Goal: Task Accomplishment & Management: Manage account settings

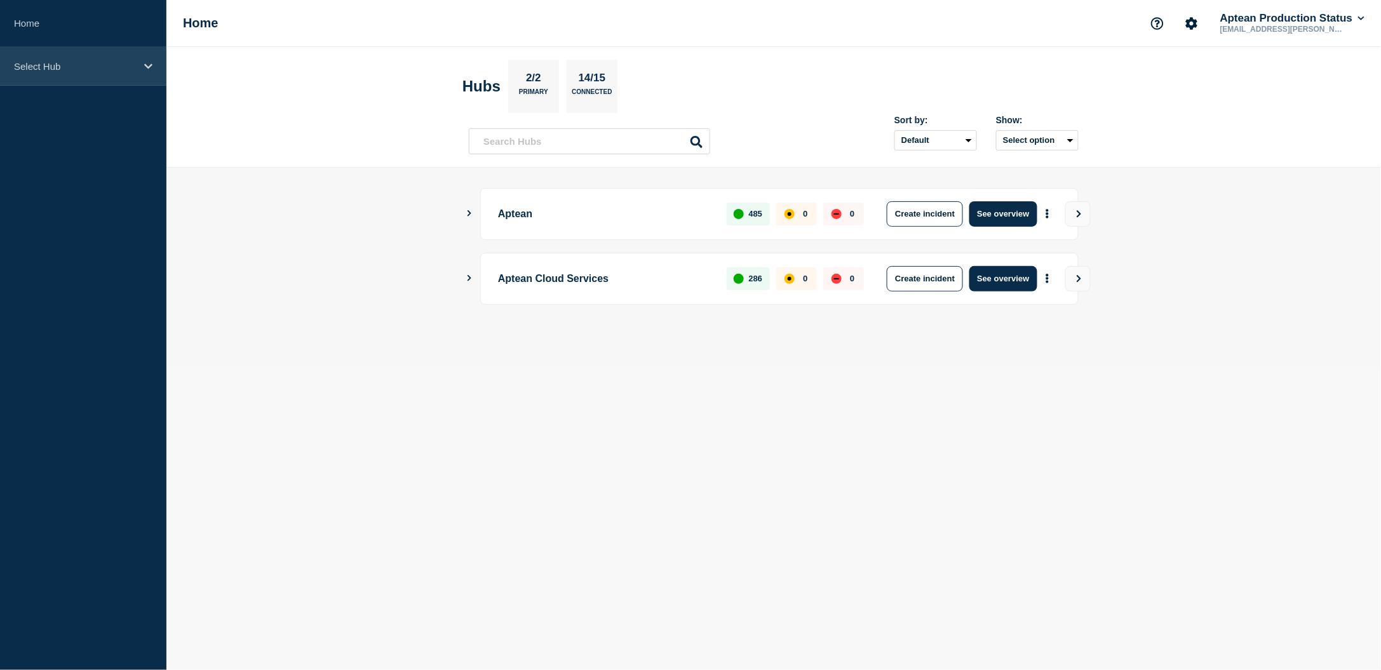
click at [142, 71] on div "Select Hub" at bounding box center [83, 66] width 166 height 39
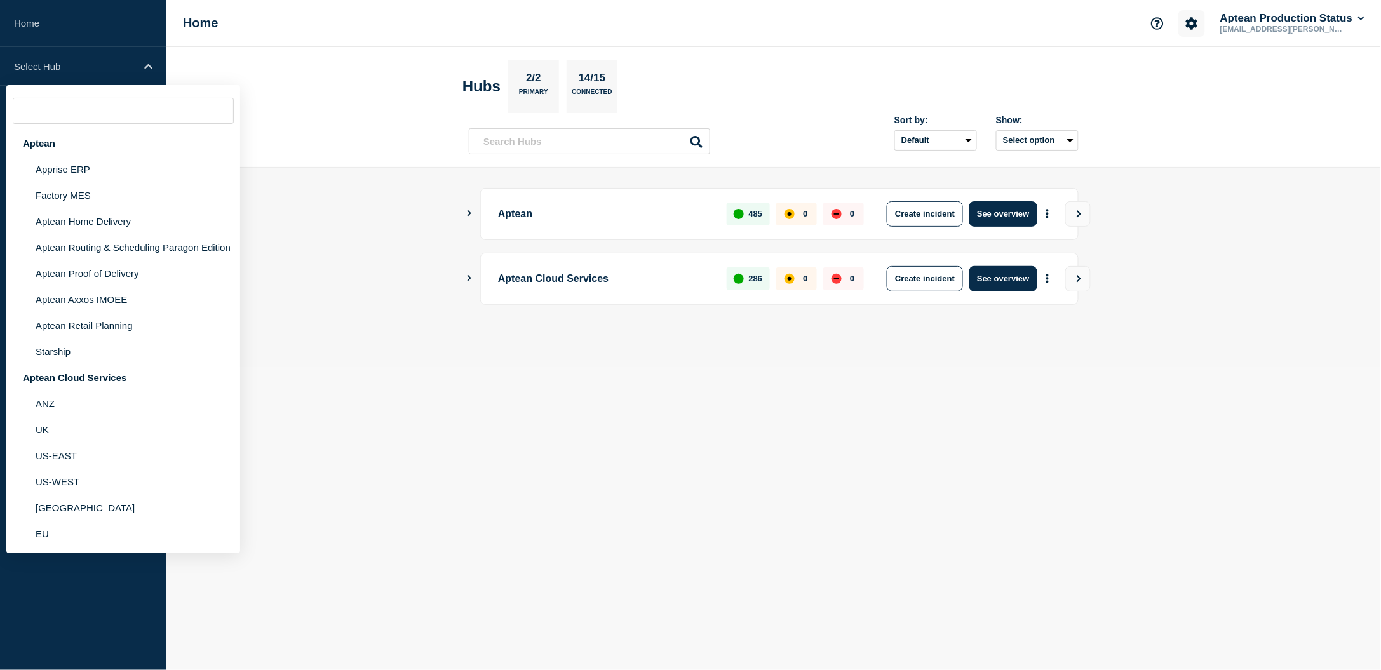
click at [1187, 26] on icon "Account settings" at bounding box center [1191, 23] width 12 height 12
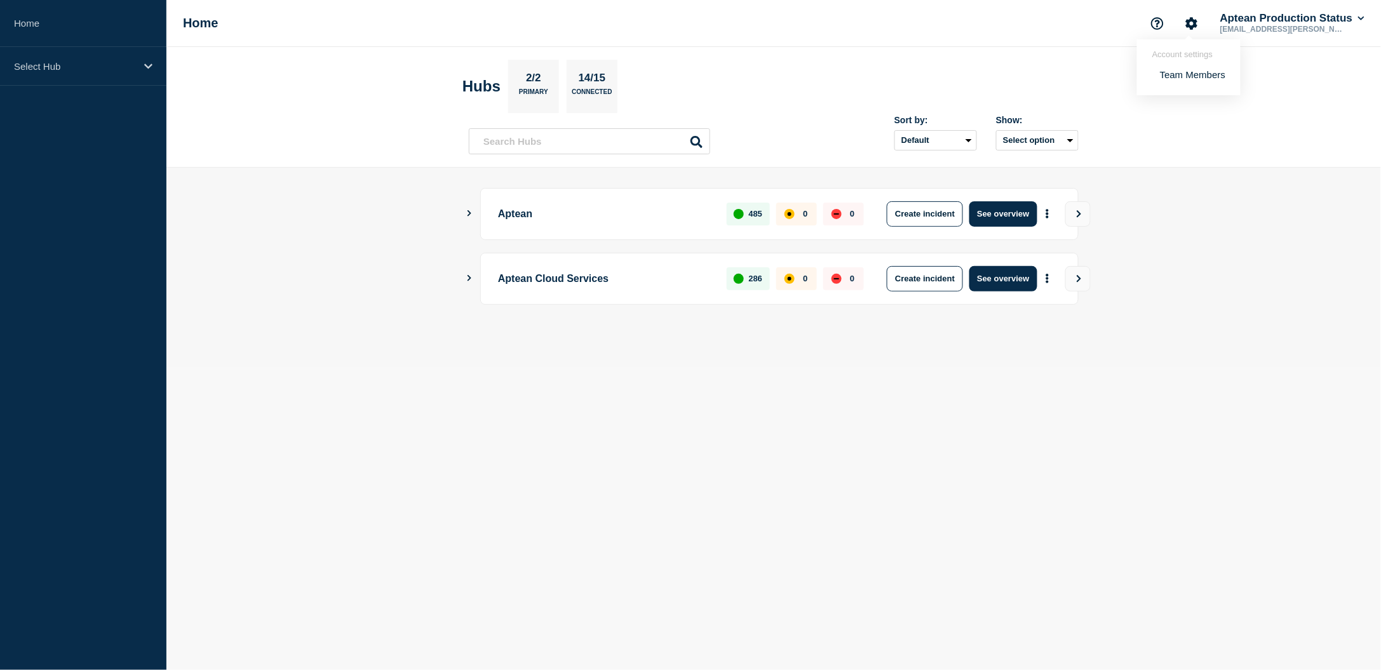
click at [1182, 75] on link "Team Members" at bounding box center [1192, 74] width 65 height 11
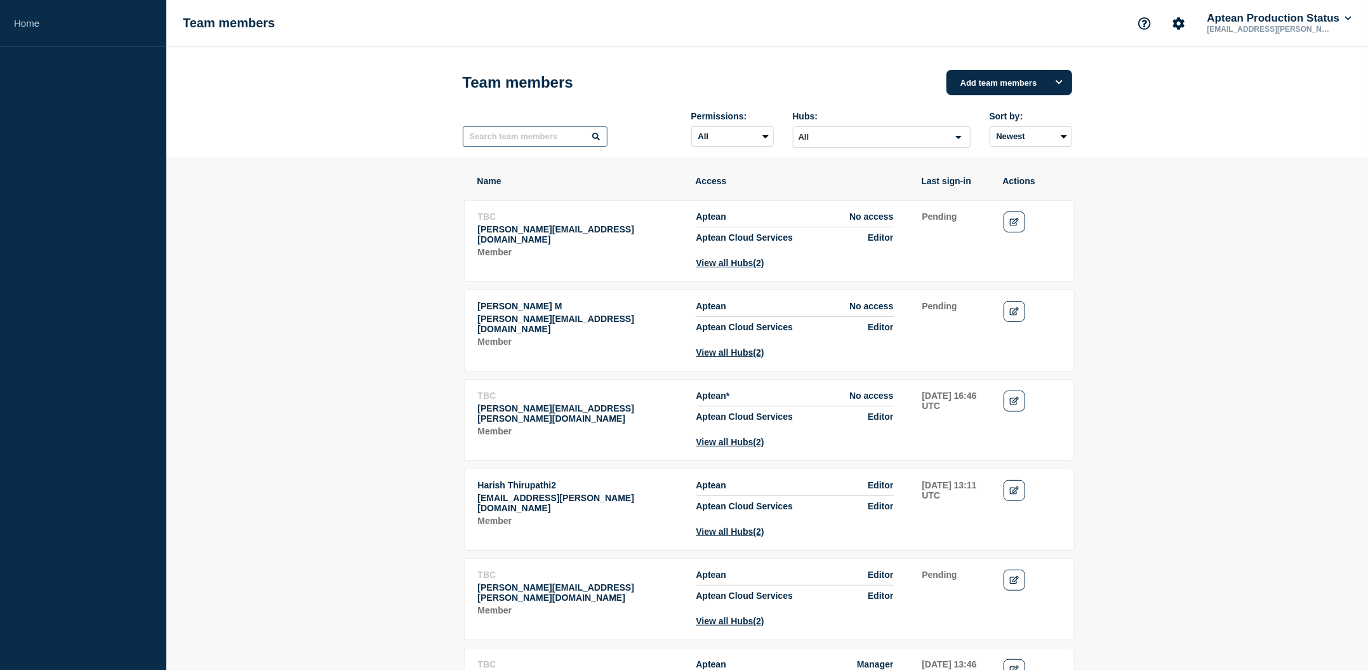
click at [540, 145] on input "text" at bounding box center [535, 136] width 145 height 20
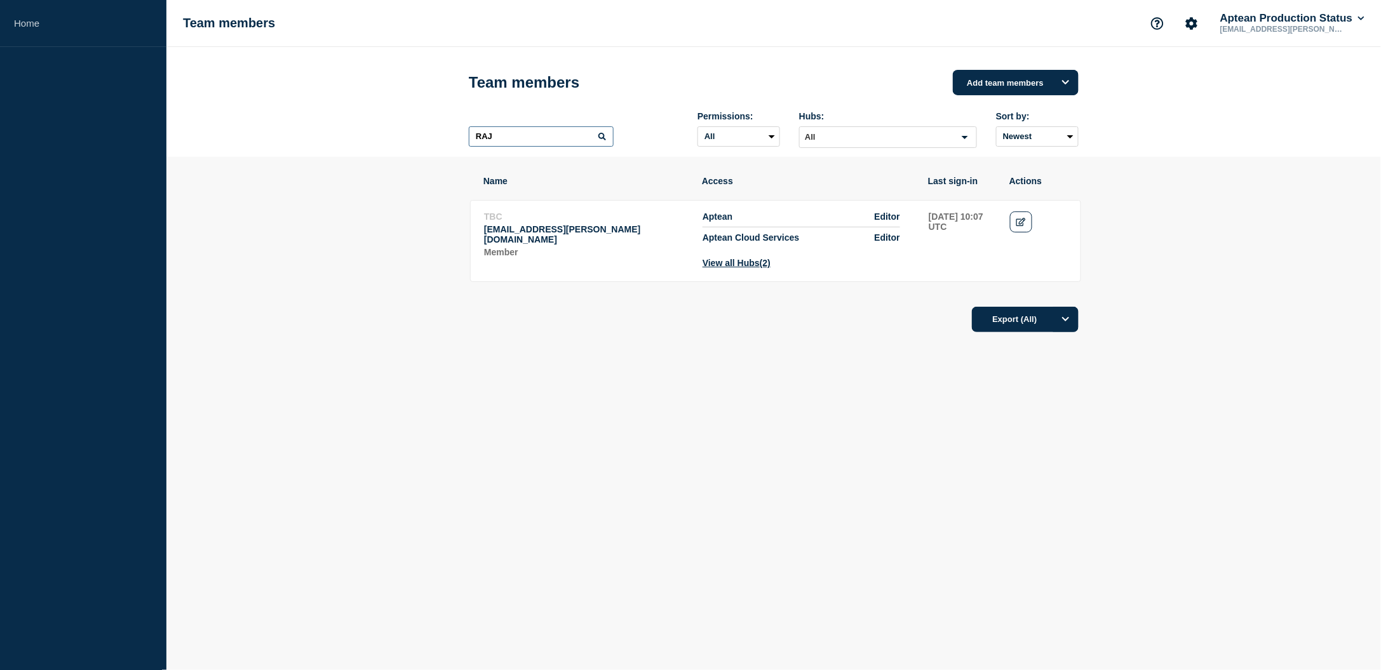
type input "RAJ"
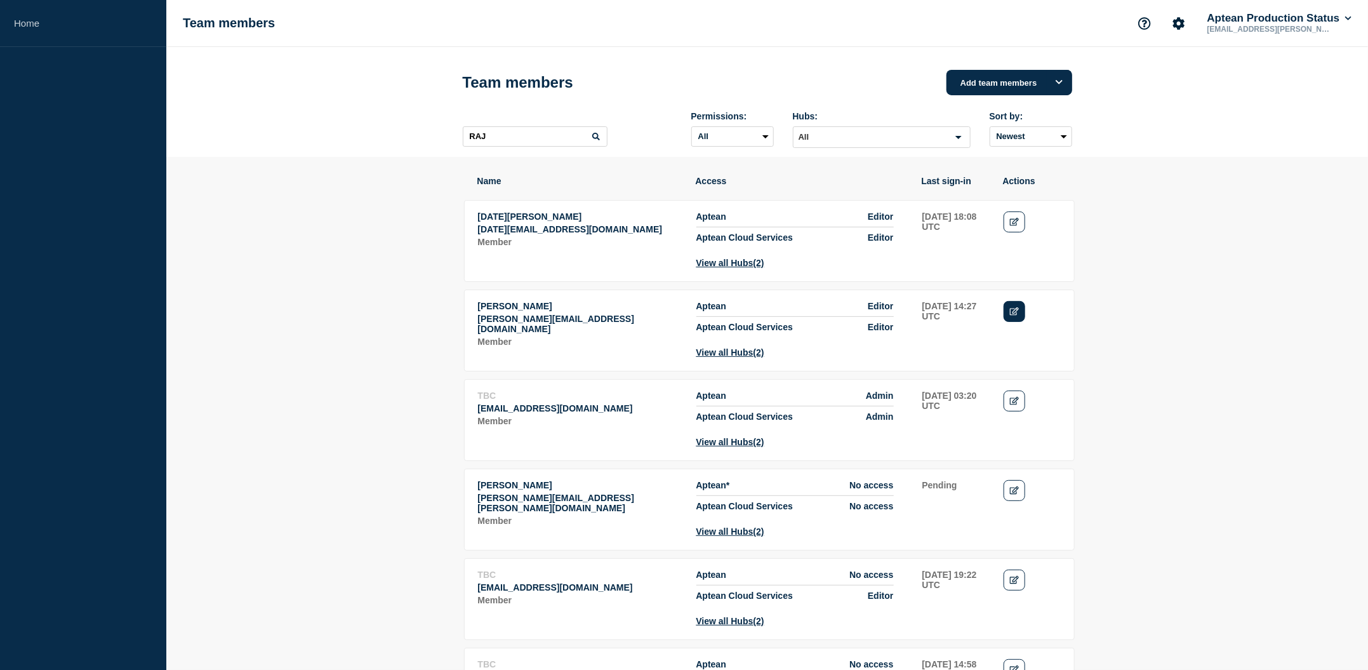
click at [1010, 317] on link "Edit" at bounding box center [1015, 311] width 22 height 21
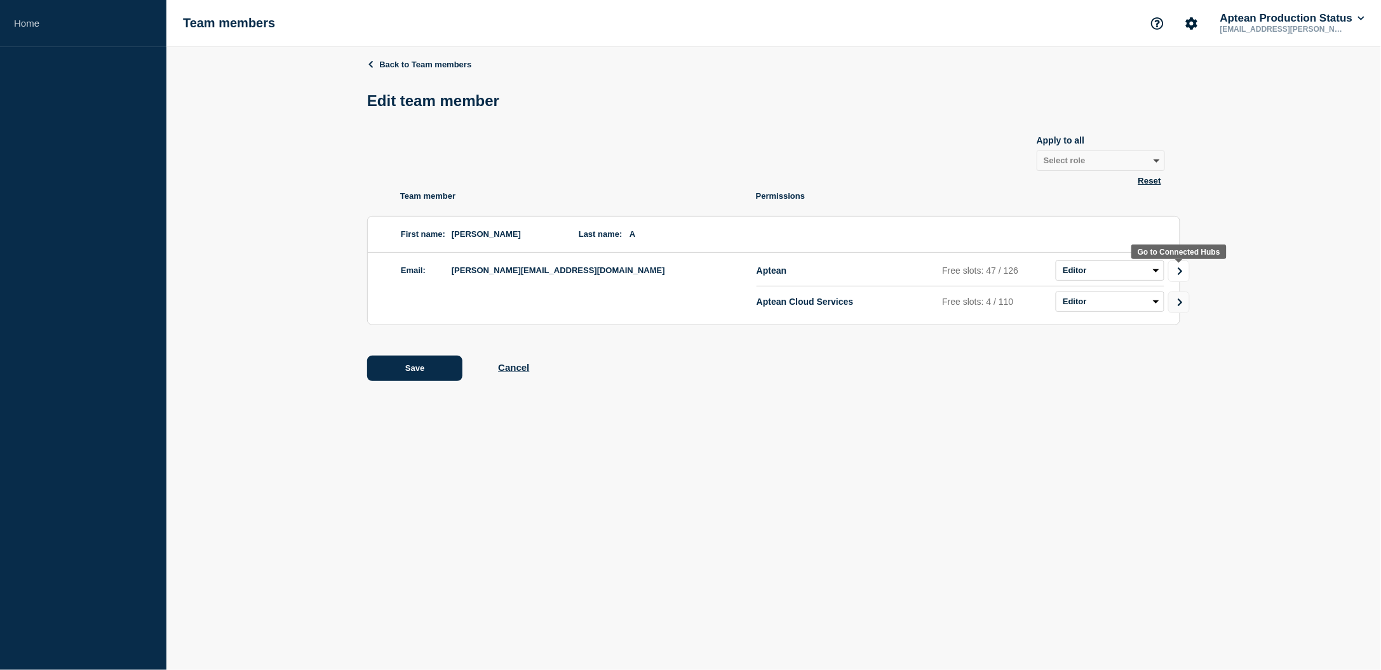
click at [1182, 274] on icon "Go to Connected Hubs" at bounding box center [1179, 271] width 9 height 8
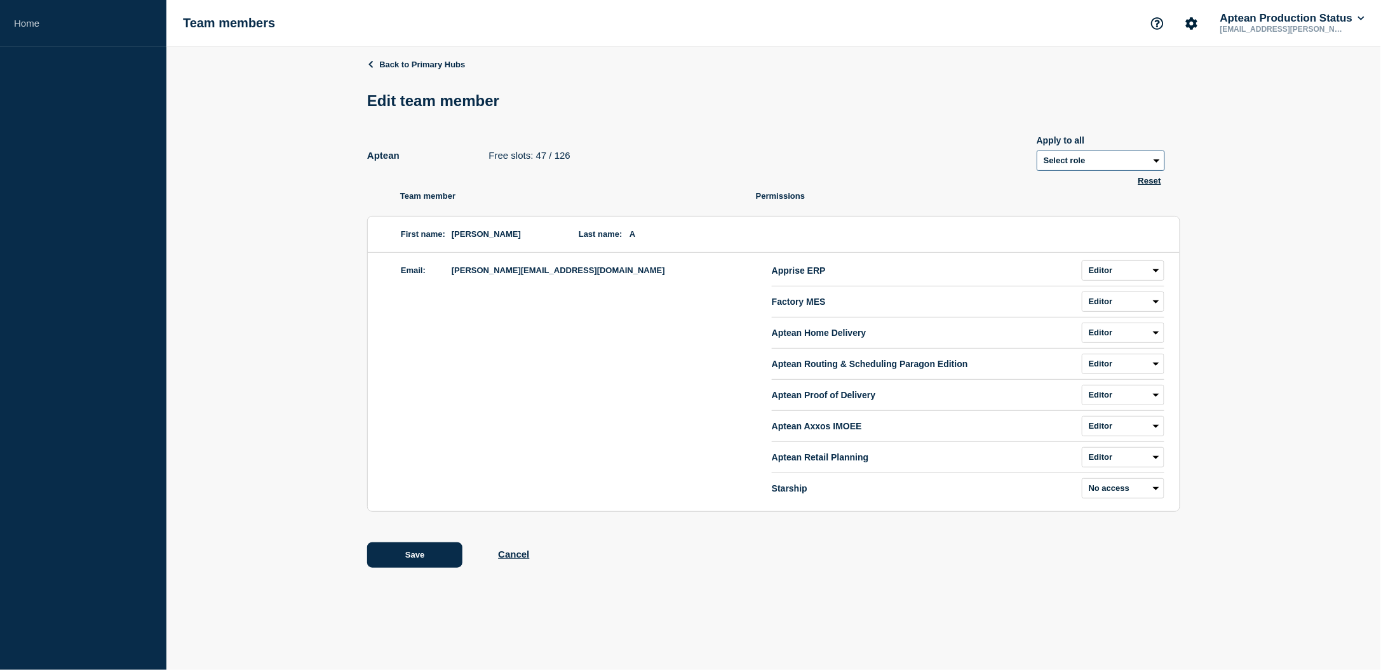
click at [1085, 156] on select "Select role Admin Manager Editor" at bounding box center [1100, 160] width 128 height 20
select select "1"
click at [419, 559] on button "Save" at bounding box center [414, 554] width 95 height 25
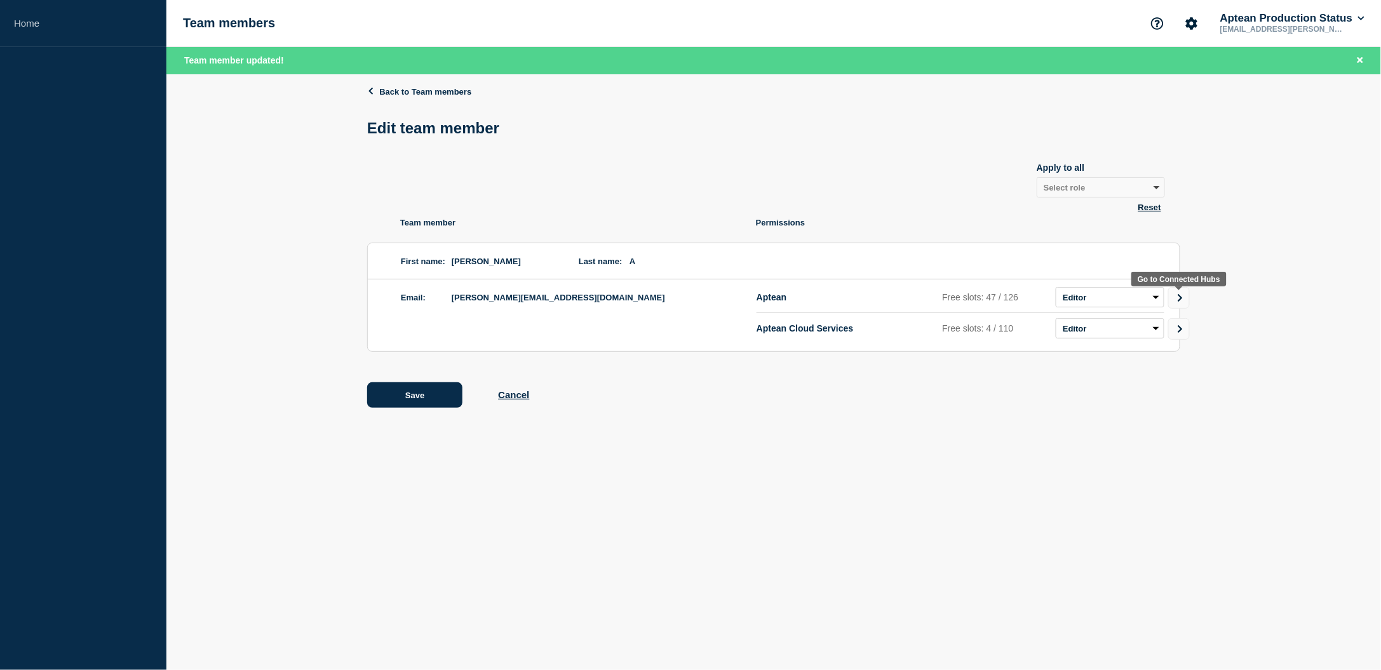
click at [1177, 292] on link "Go to Connected Hubs" at bounding box center [1179, 298] width 22 height 22
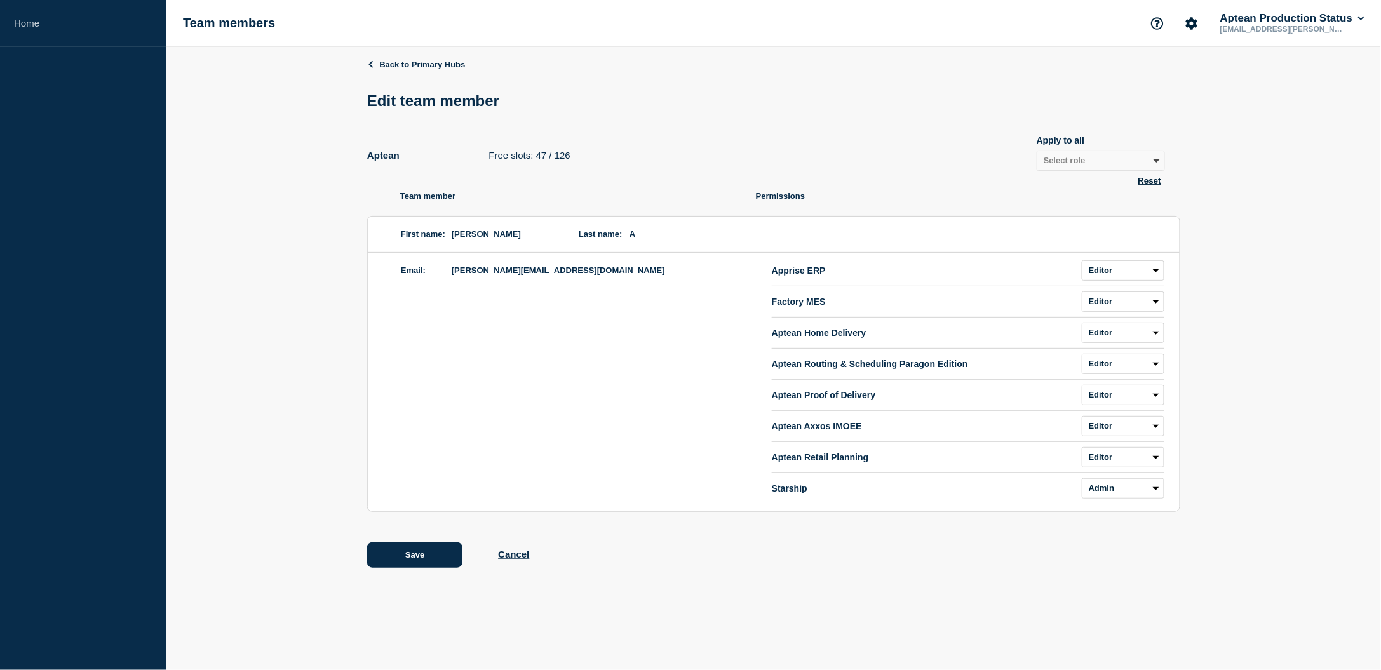
click at [1253, 176] on div "Back to Primary Hubs Edit team member Aptean Free slots: 47 / 126 Apply to all …" at bounding box center [773, 322] width 1214 height 551
click at [1154, 183] on button "Reset" at bounding box center [1149, 180] width 30 height 11
select select "3"
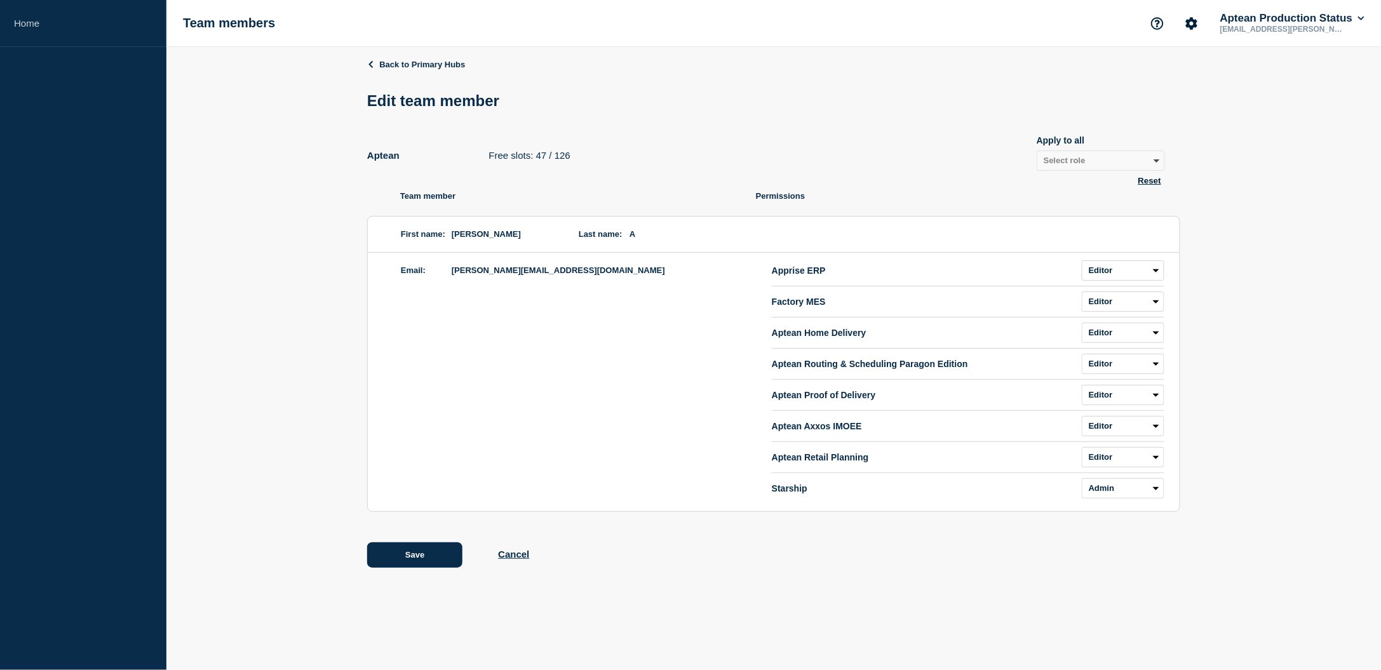
select select "3"
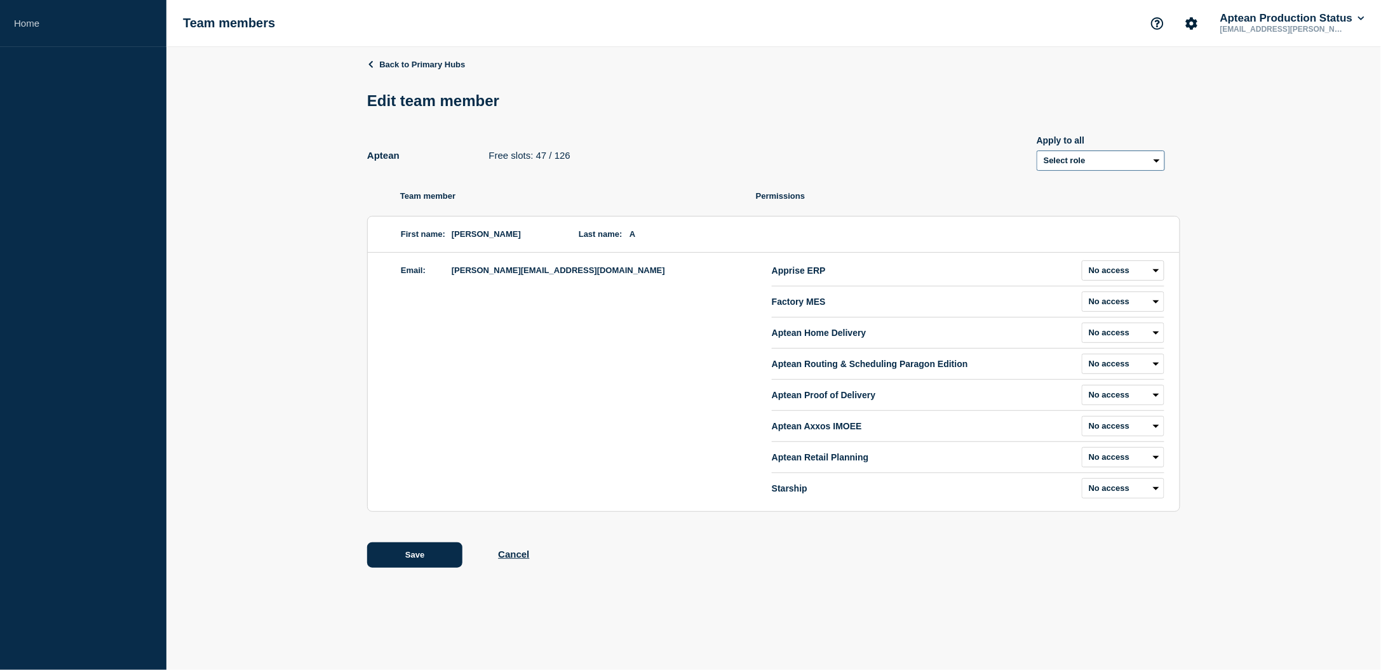
drag, startPoint x: 1124, startPoint y: 162, endPoint x: 1113, endPoint y: 170, distance: 13.6
click at [1124, 161] on select "Select role Admin Manager Editor" at bounding box center [1100, 160] width 128 height 20
select select "1"
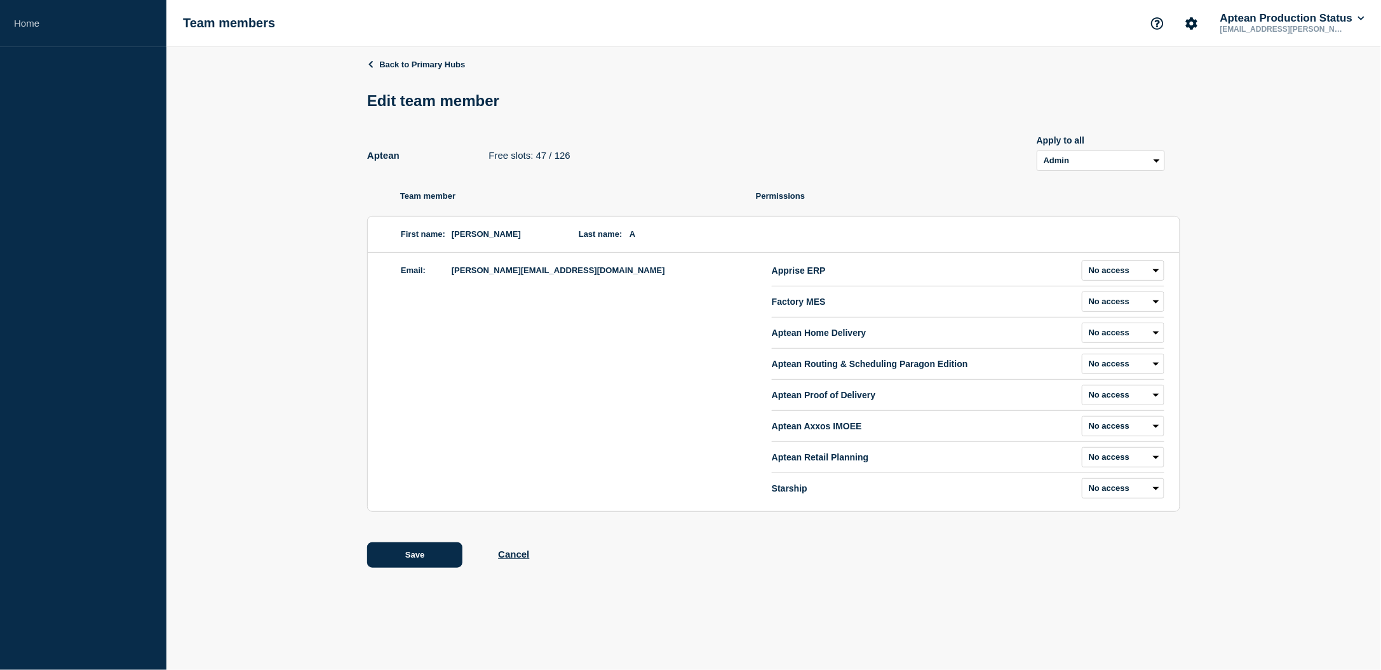
select select "1"
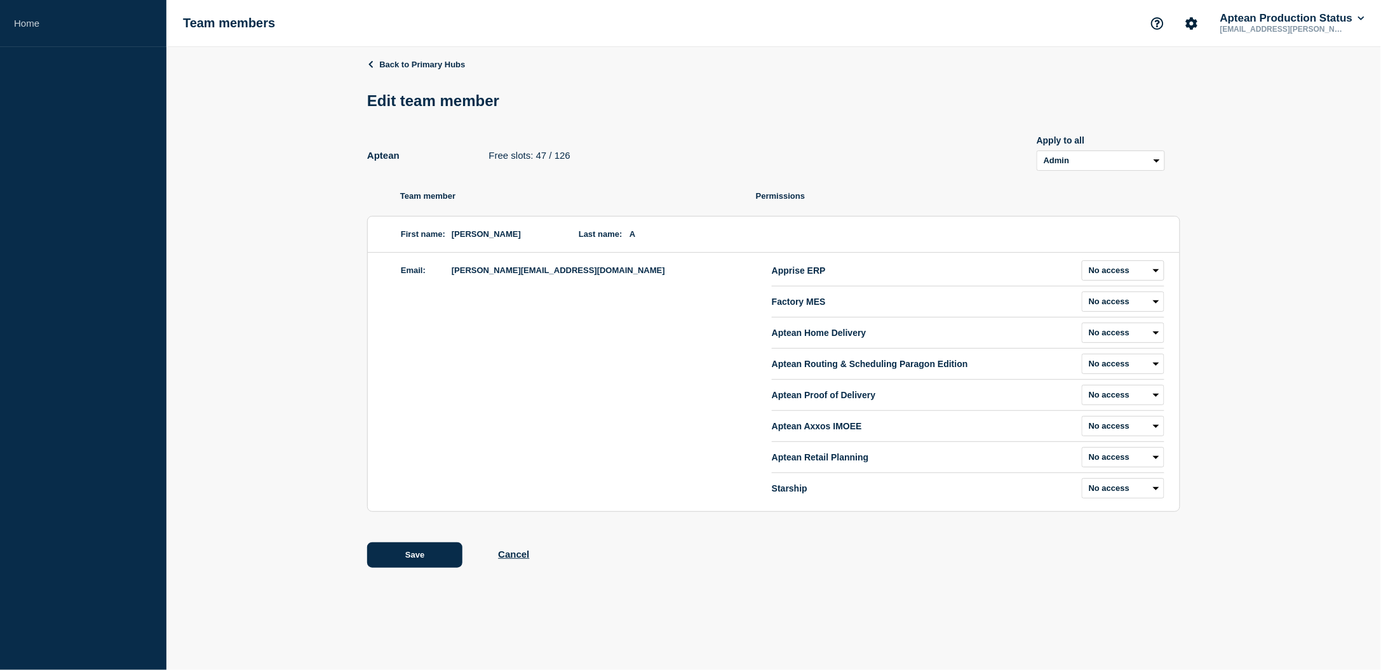
select select "1"
click at [1006, 195] on p "Permissions" at bounding box center [968, 196] width 424 height 10
click at [419, 556] on button "Save" at bounding box center [414, 554] width 95 height 25
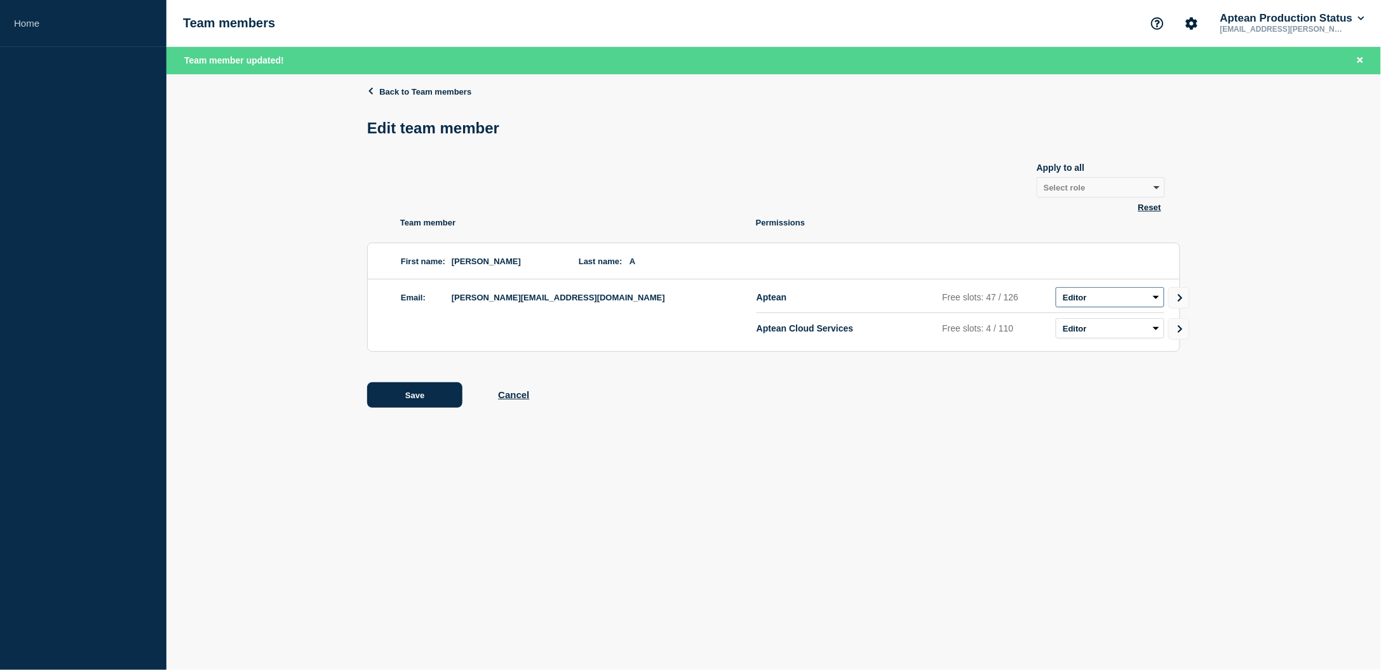
click at [1134, 305] on select "Admin Manager Editor No access" at bounding box center [1109, 297] width 109 height 20
select select "1"
click at [1055, 289] on select "Admin Manager Editor No access" at bounding box center [1109, 297] width 109 height 20
drag, startPoint x: 1150, startPoint y: 330, endPoint x: 1101, endPoint y: 339, distance: 49.7
click at [1150, 330] on select "Admin Manager Editor No access" at bounding box center [1109, 328] width 109 height 20
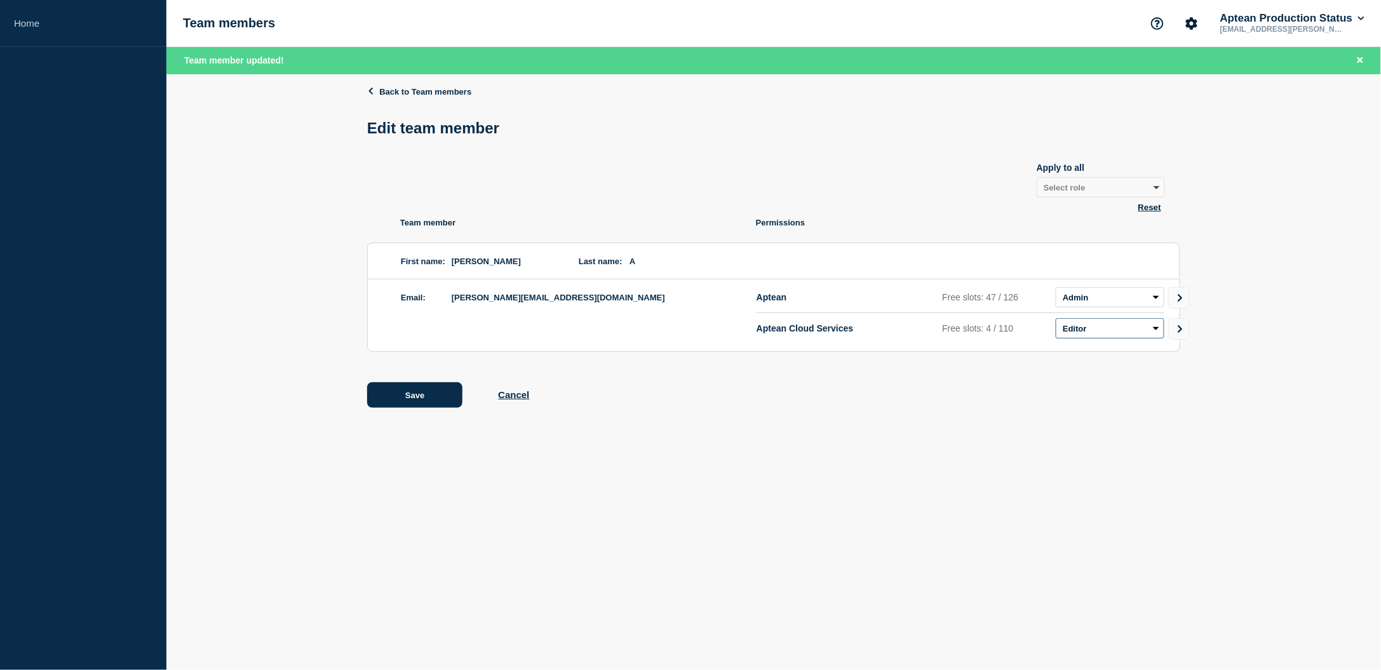
select select "1"
click at [1055, 320] on select "Admin Manager Editor No access" at bounding box center [1109, 328] width 109 height 20
click at [415, 403] on button "Save" at bounding box center [414, 394] width 95 height 25
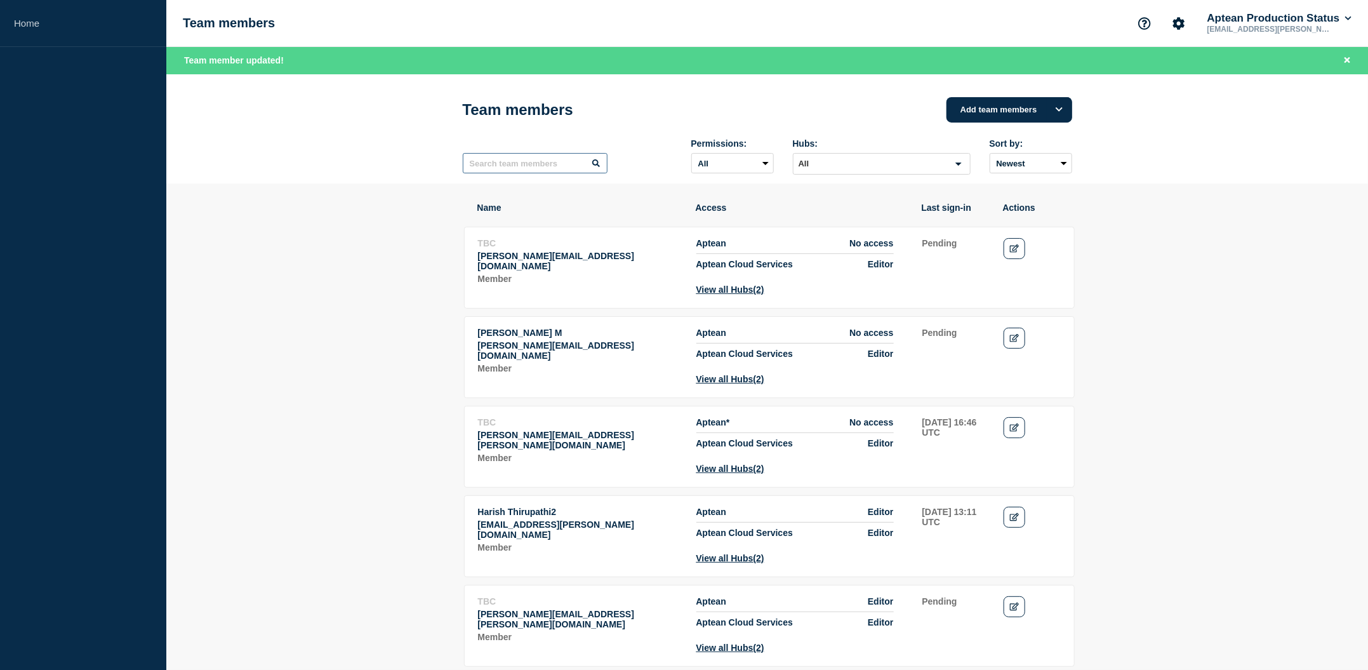
click at [519, 166] on input "text" at bounding box center [535, 163] width 145 height 20
type input "[PERSON_NAME]"
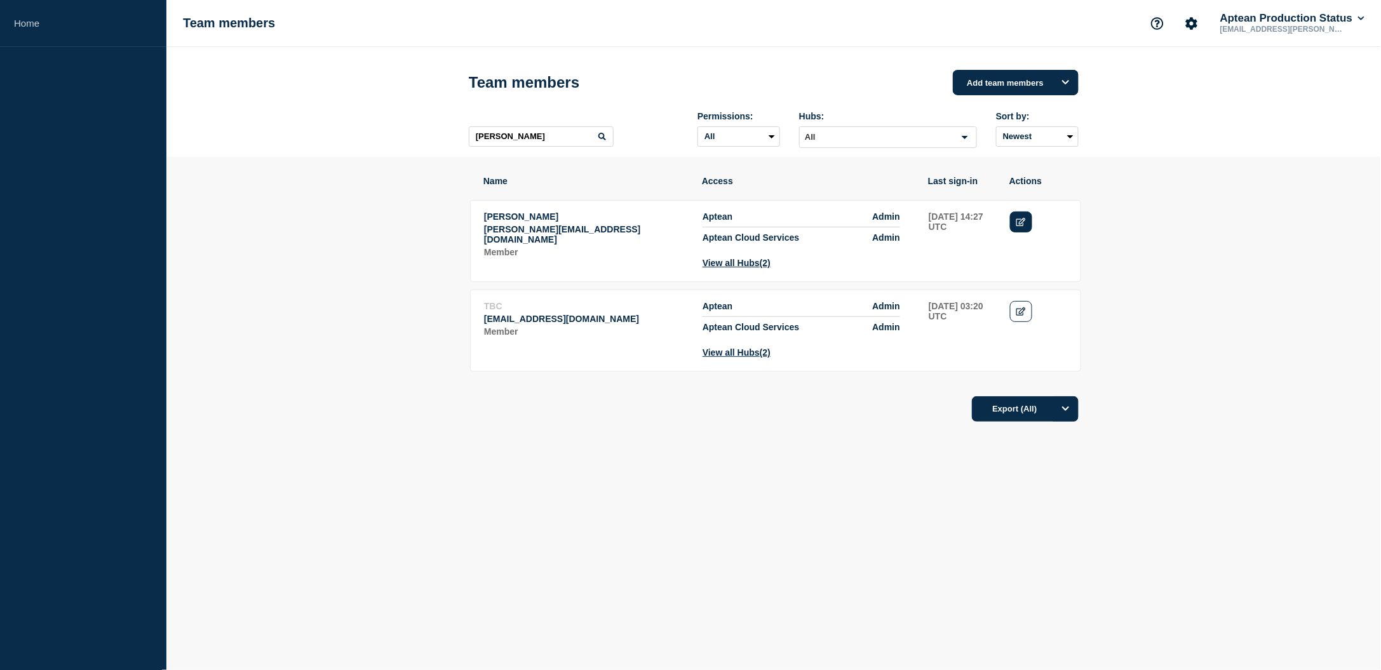
click at [1024, 224] on icon "Edit" at bounding box center [1021, 222] width 10 height 8
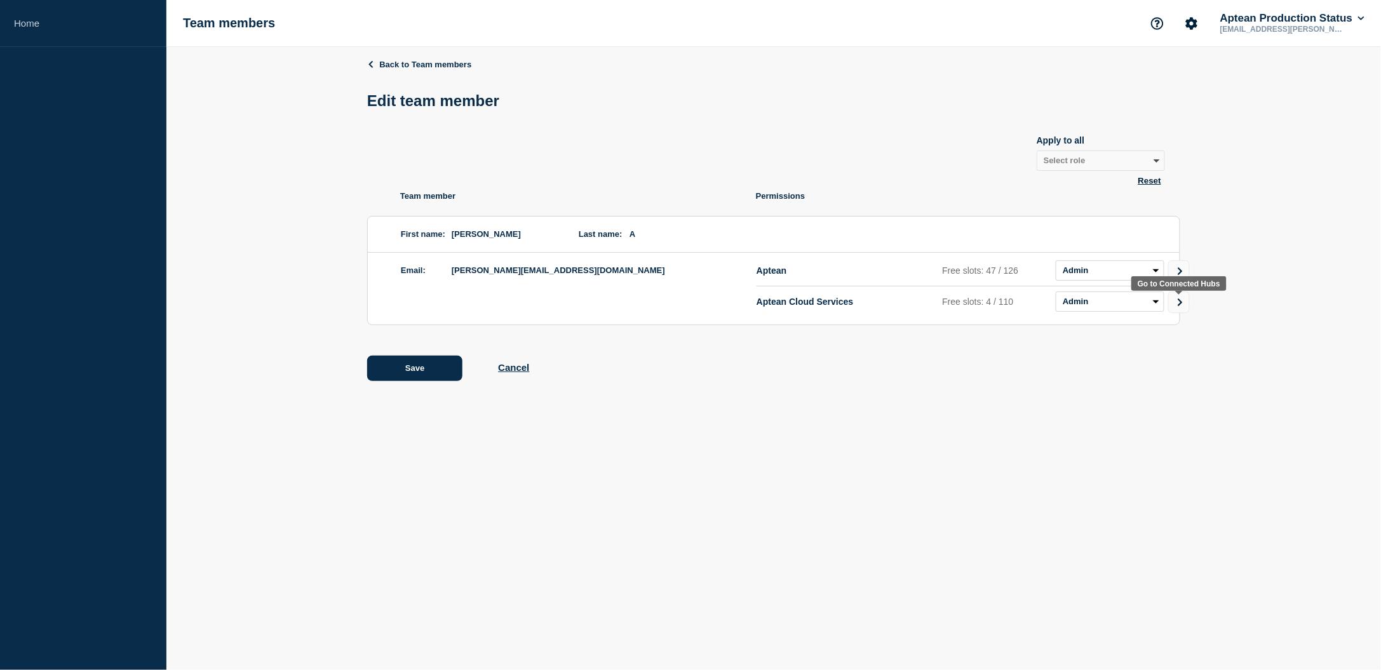
click at [1184, 300] on link "Go to Connected Hubs" at bounding box center [1179, 302] width 22 height 22
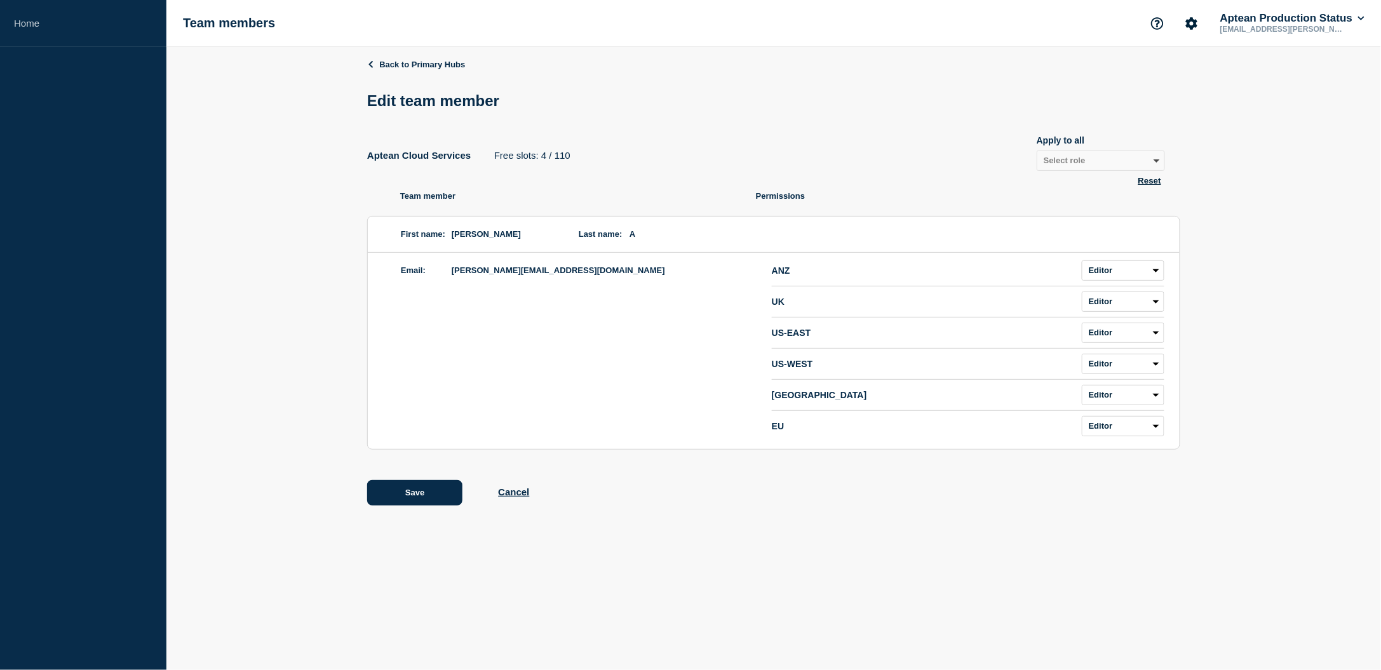
click at [1149, 182] on button "Reset" at bounding box center [1149, 180] width 30 height 11
select select "3"
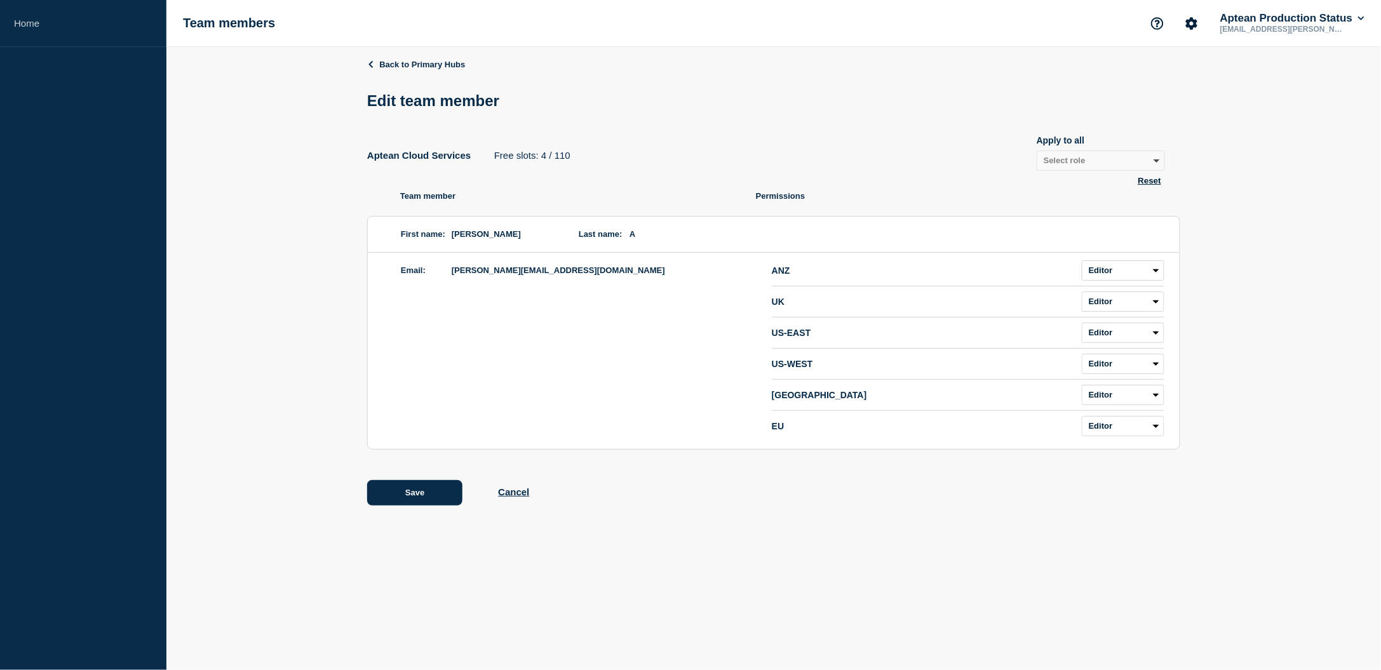
select select "3"
drag, startPoint x: 1151, startPoint y: 164, endPoint x: 1149, endPoint y: 171, distance: 6.6
click at [1151, 164] on select "Select role Admin Manager Editor" at bounding box center [1100, 160] width 128 height 20
select select "1"
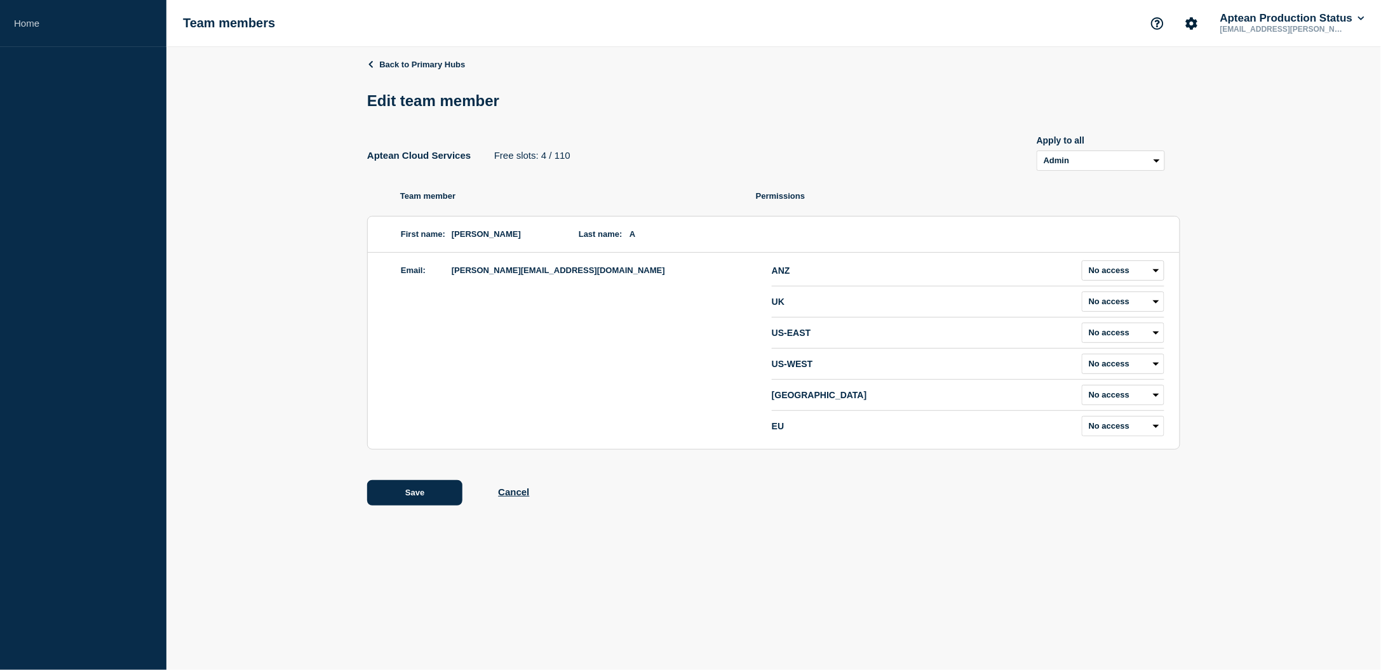
select select "1"
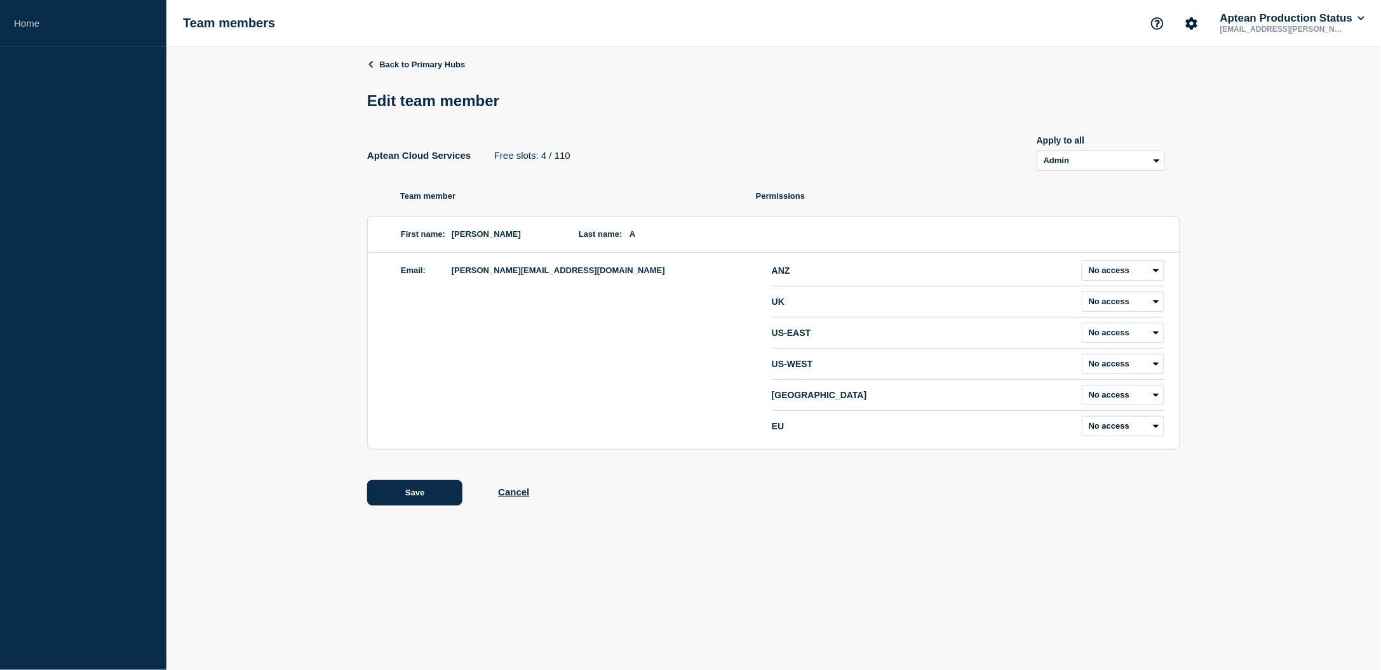
select select "1"
click at [1257, 265] on div "Back to Primary Hubs Edit team member Aptean Cloud Services Free slots: 4 / 110…" at bounding box center [773, 291] width 1214 height 489
click at [422, 492] on button "Save" at bounding box center [414, 492] width 95 height 25
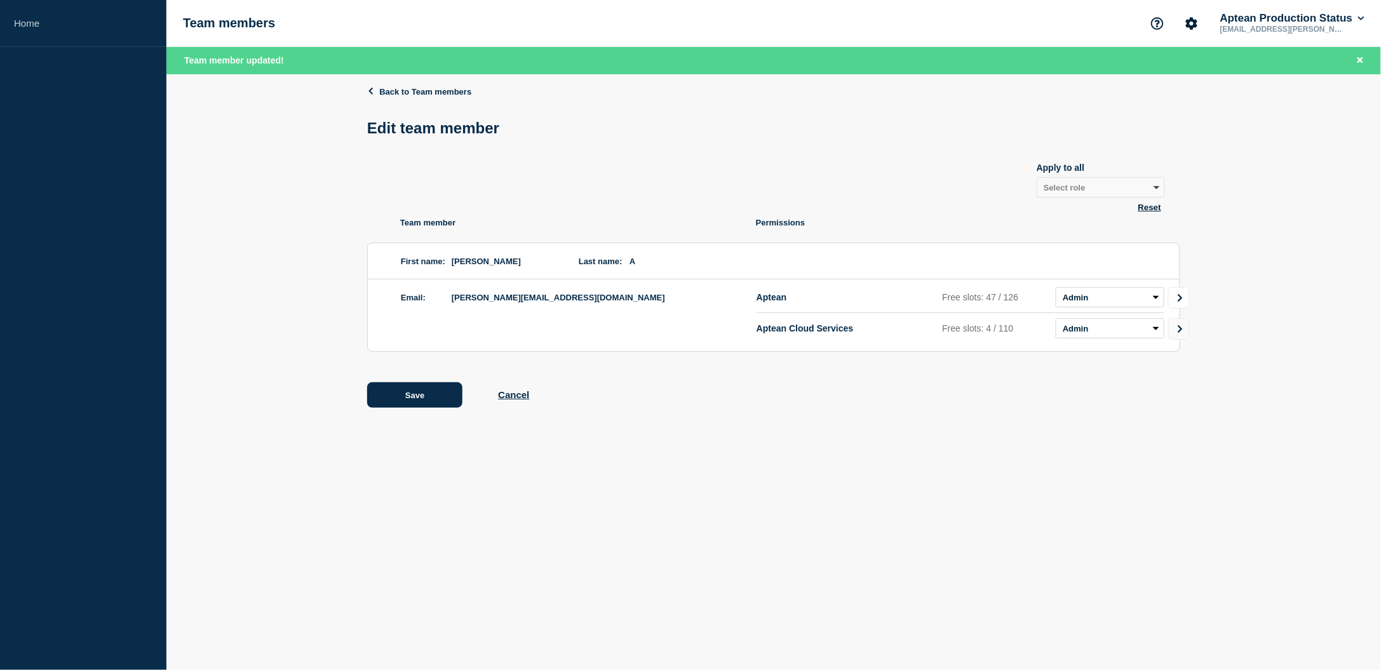
click at [1186, 296] on link "Go to Connected Hubs" at bounding box center [1179, 298] width 22 height 22
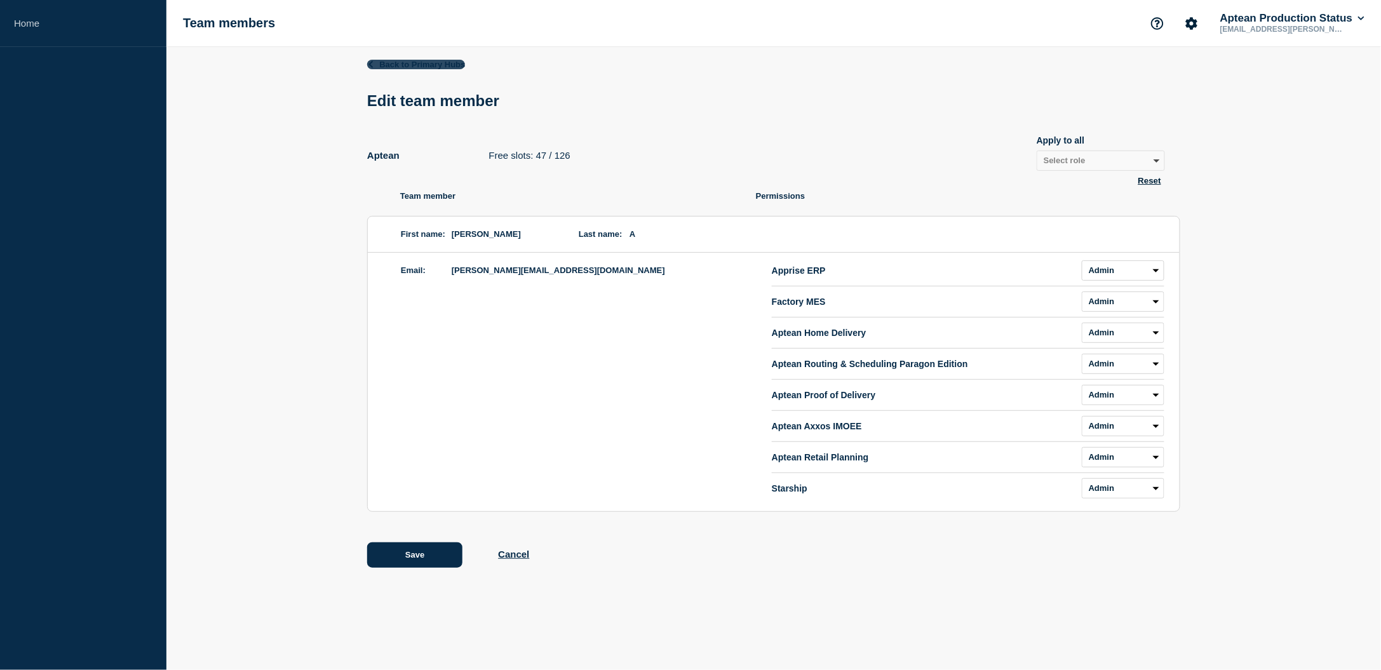
click at [409, 63] on link "Back to Primary Hubs" at bounding box center [416, 65] width 98 height 10
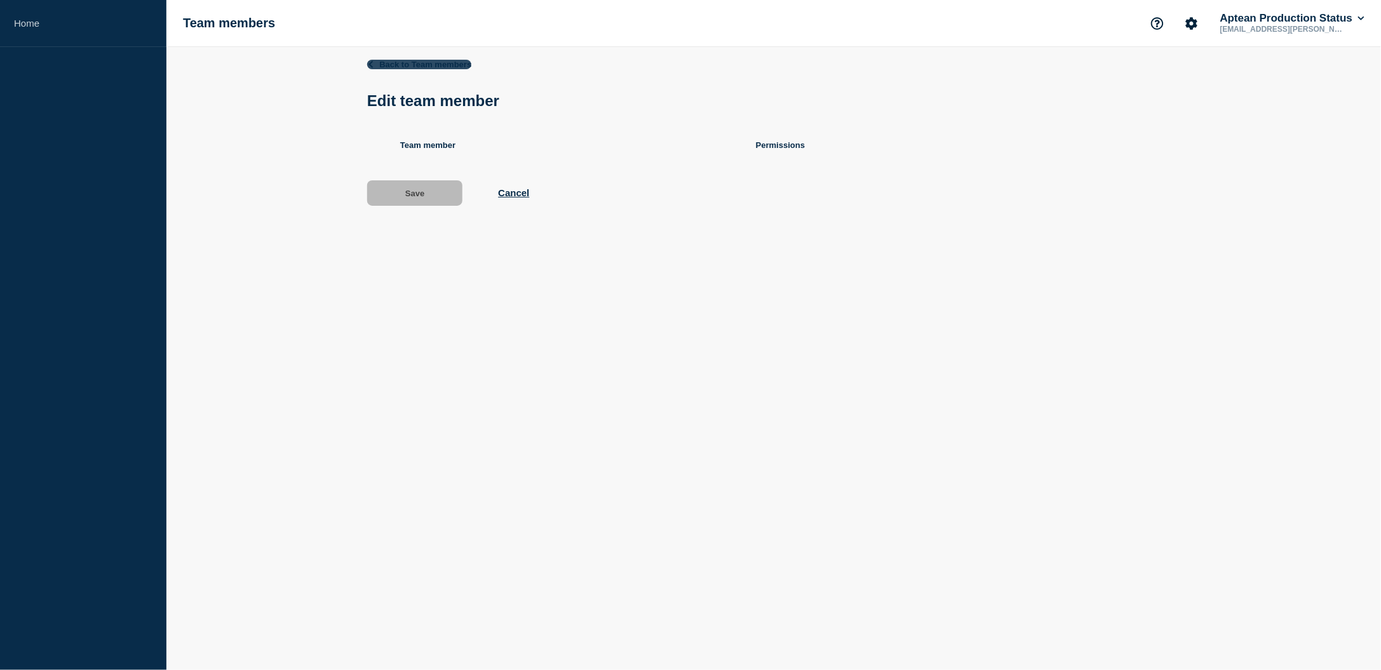
click at [377, 62] on link "Back to Team members" at bounding box center [419, 65] width 104 height 10
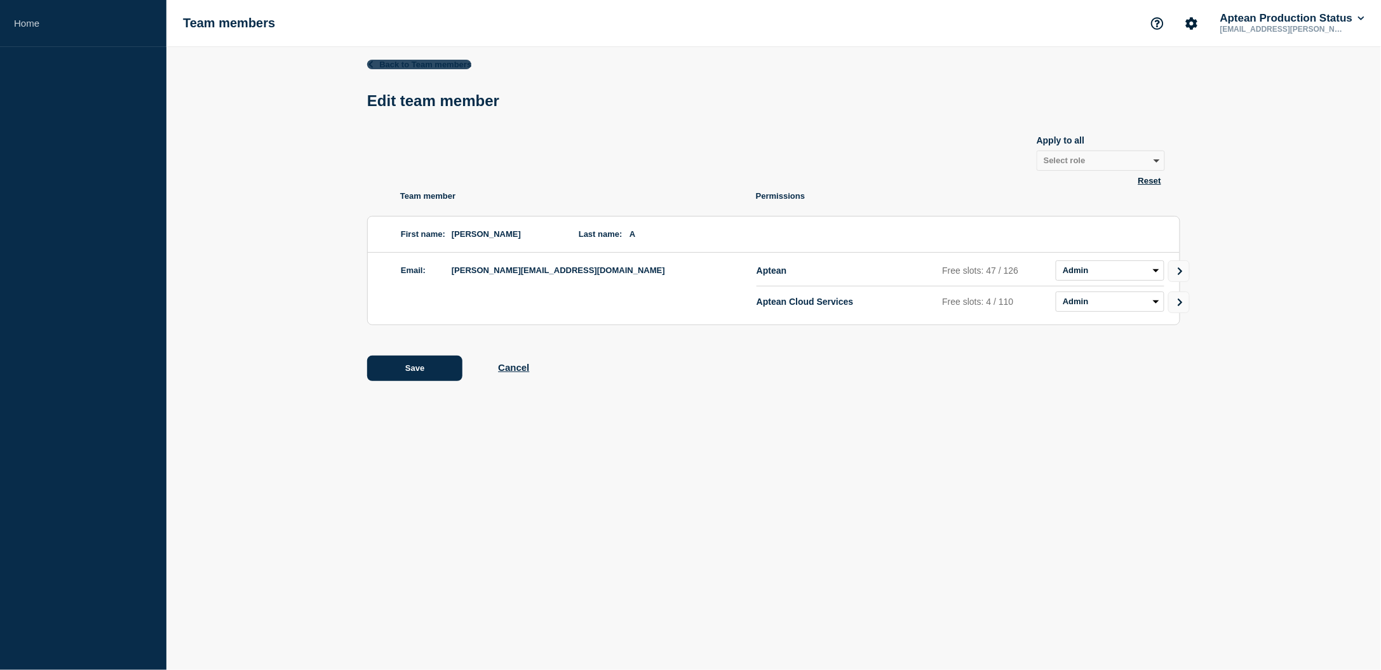
click at [414, 61] on link "Back to Team members" at bounding box center [419, 65] width 104 height 10
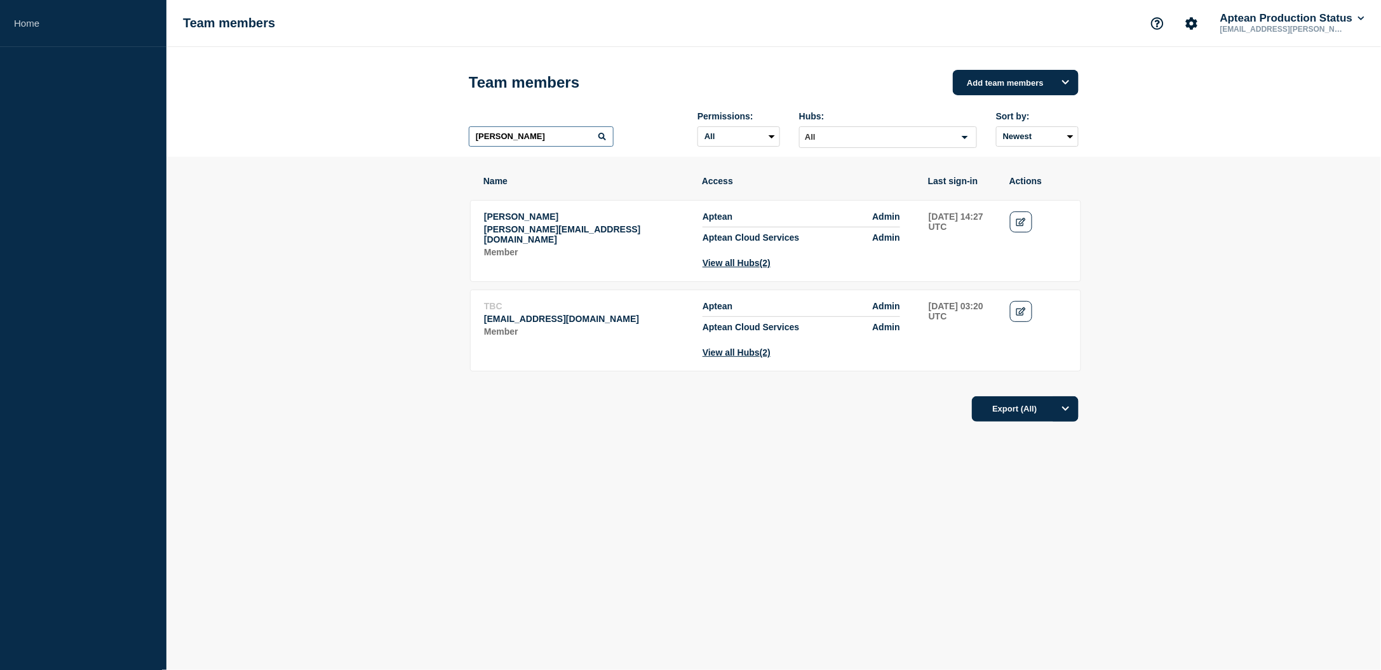
click at [529, 147] on input "[PERSON_NAME]" at bounding box center [541, 136] width 145 height 20
type input "SAMUE"
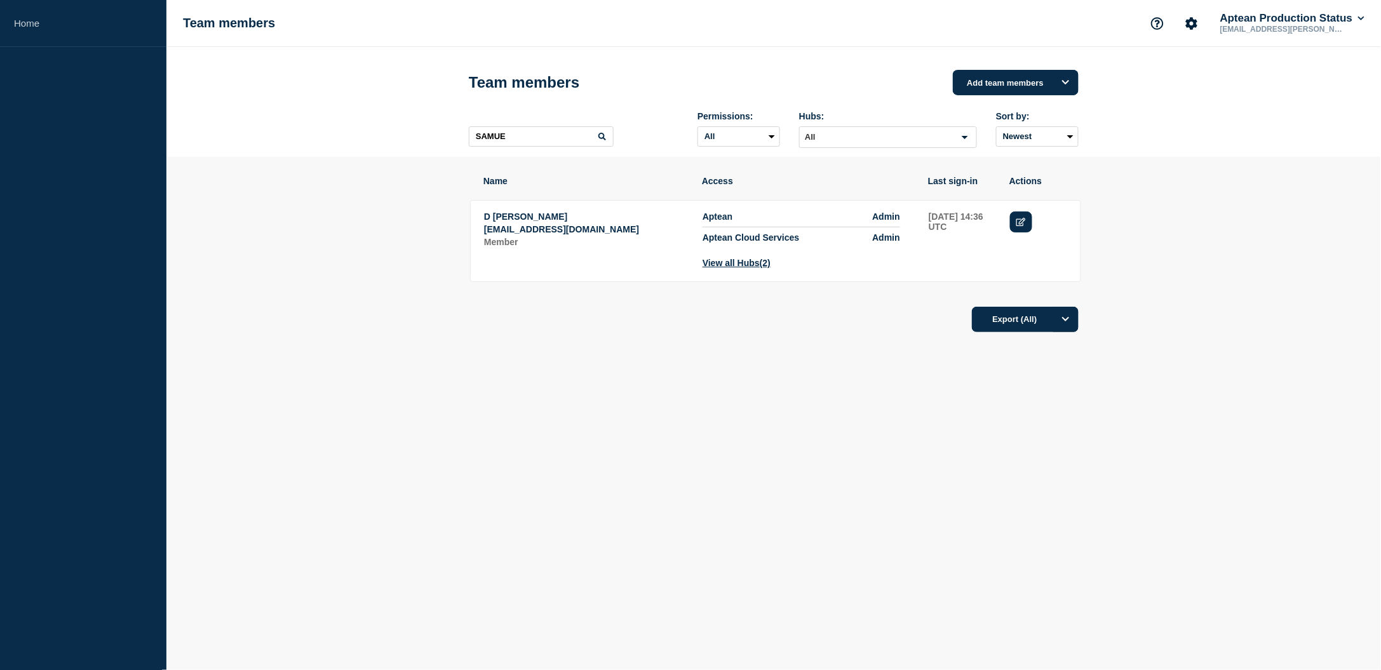
click at [1026, 218] on link "Edit" at bounding box center [1021, 221] width 22 height 21
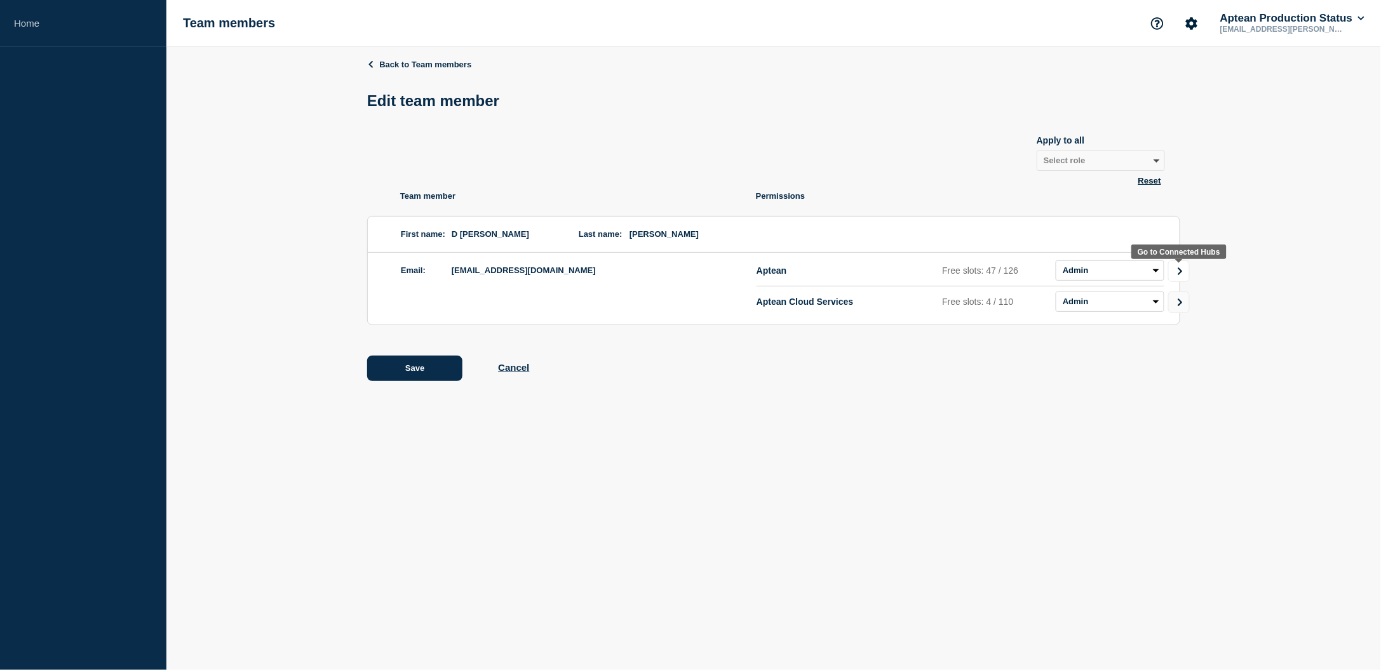
click at [1182, 272] on icon "Go to Connected Hubs" at bounding box center [1179, 271] width 9 height 8
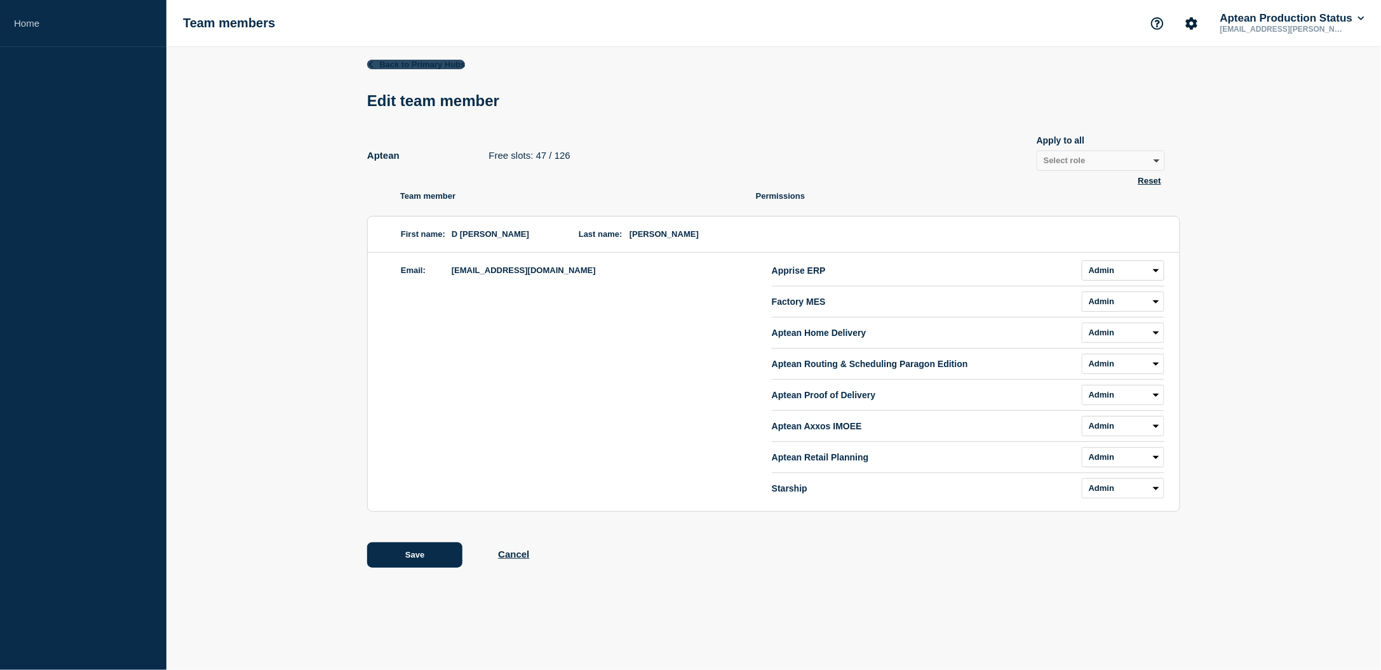
click at [393, 62] on link "Back to Primary Hubs" at bounding box center [416, 65] width 98 height 10
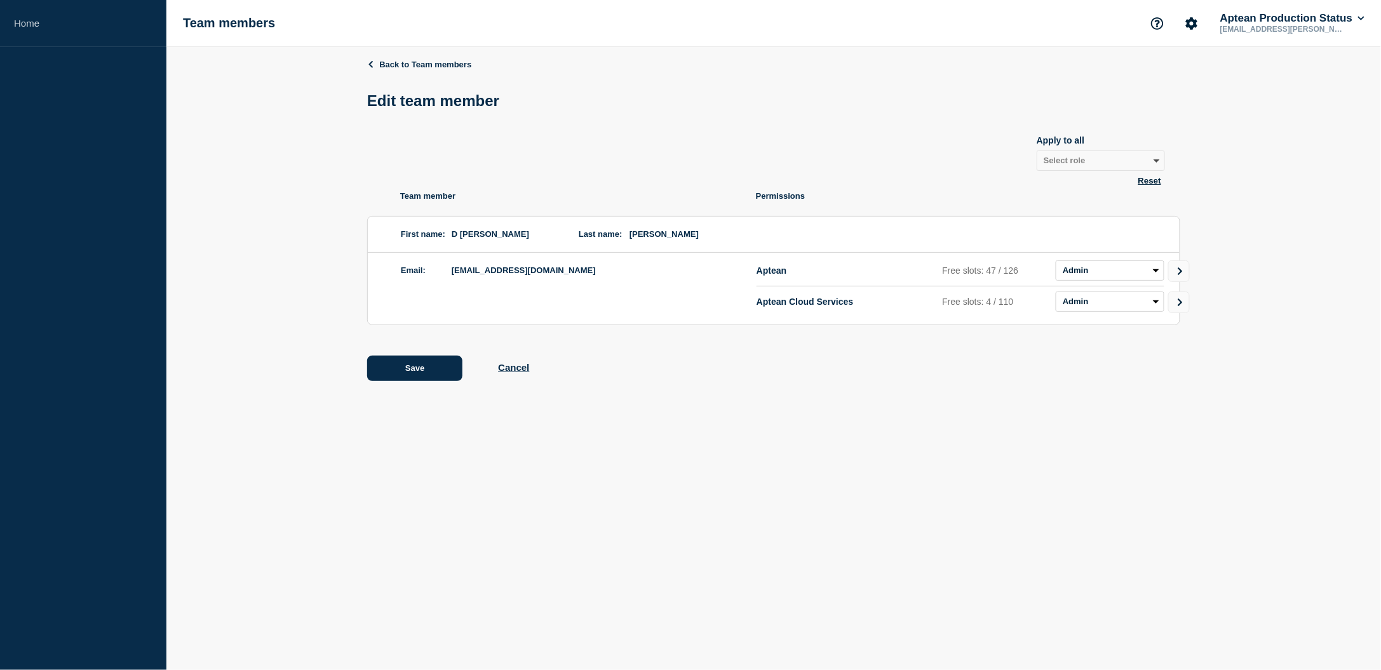
click at [507, 186] on div "Back to Team members Edit team member Apply to all Select role Admin Manager Ed…" at bounding box center [773, 229] width 813 height 364
click at [41, 14] on link "Home" at bounding box center [83, 23] width 166 height 47
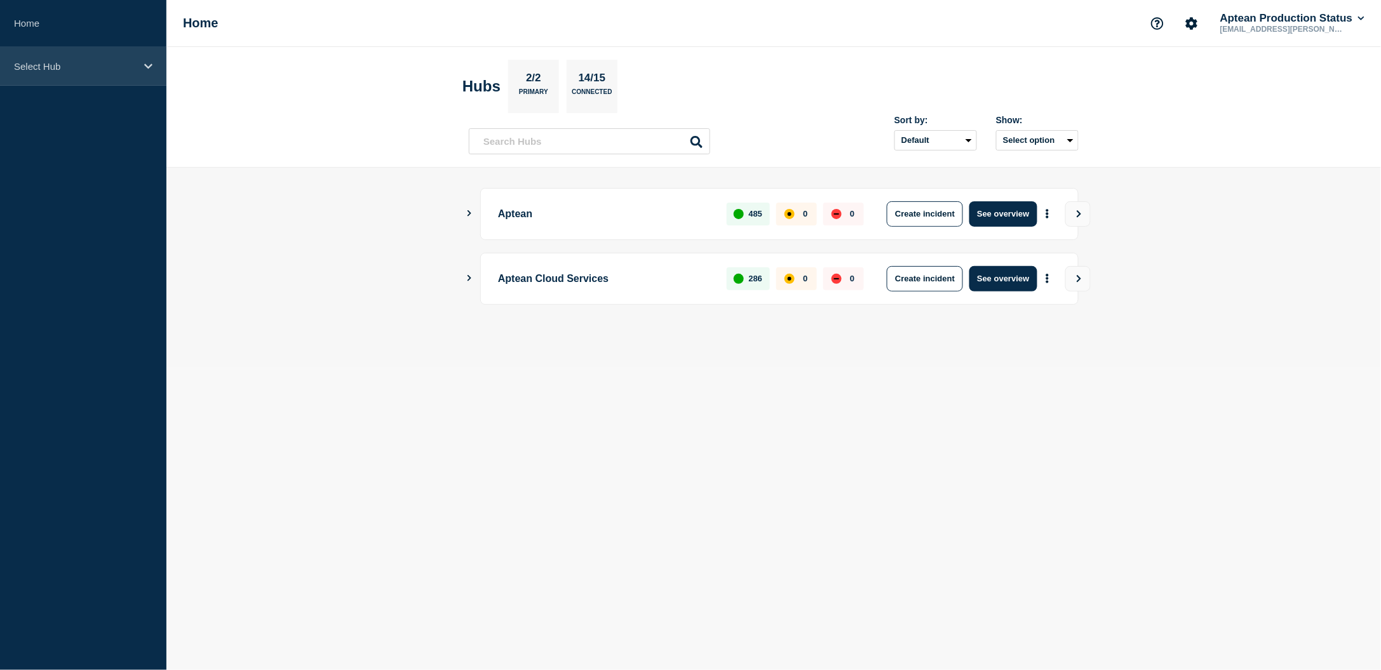
click at [74, 69] on p "Select Hub" at bounding box center [75, 66] width 122 height 11
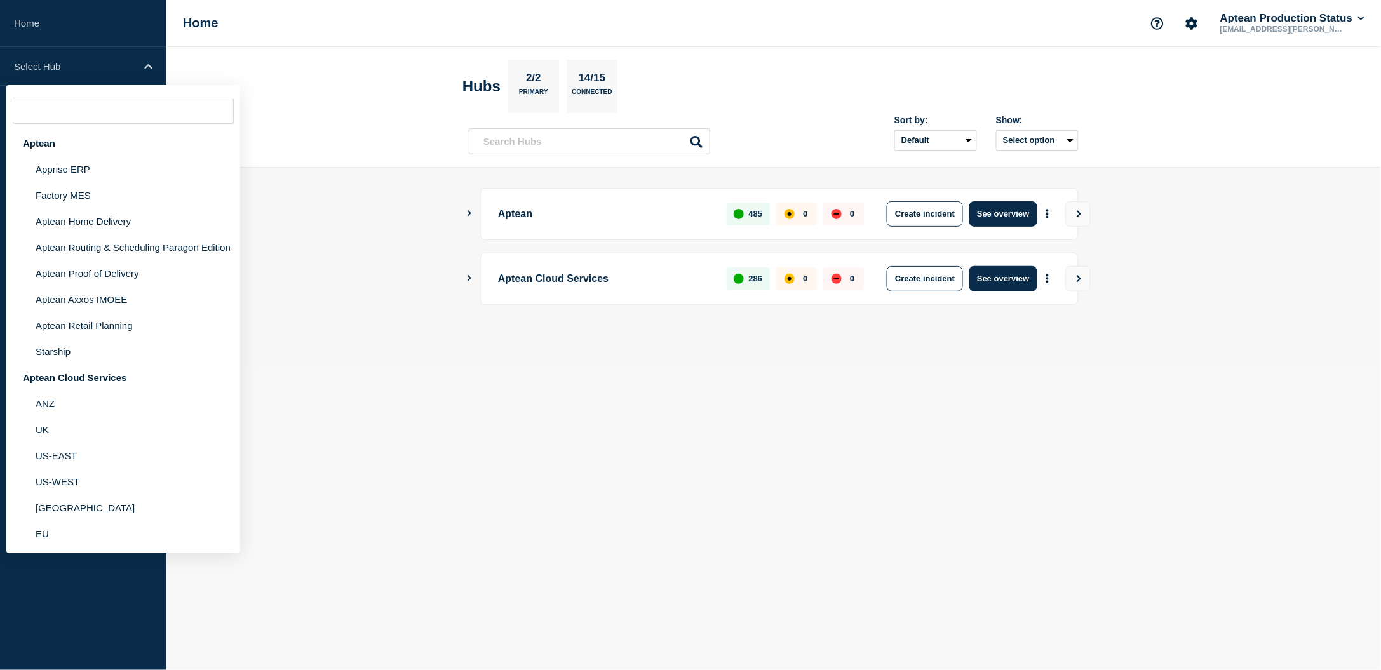
click at [369, 395] on body "Home Select Hub Aptean Apprise ERP Factory MES Aptean Home Delivery Aptean Rout…" at bounding box center [690, 335] width 1381 height 670
